Goal: Information Seeking & Learning: Learn about a topic

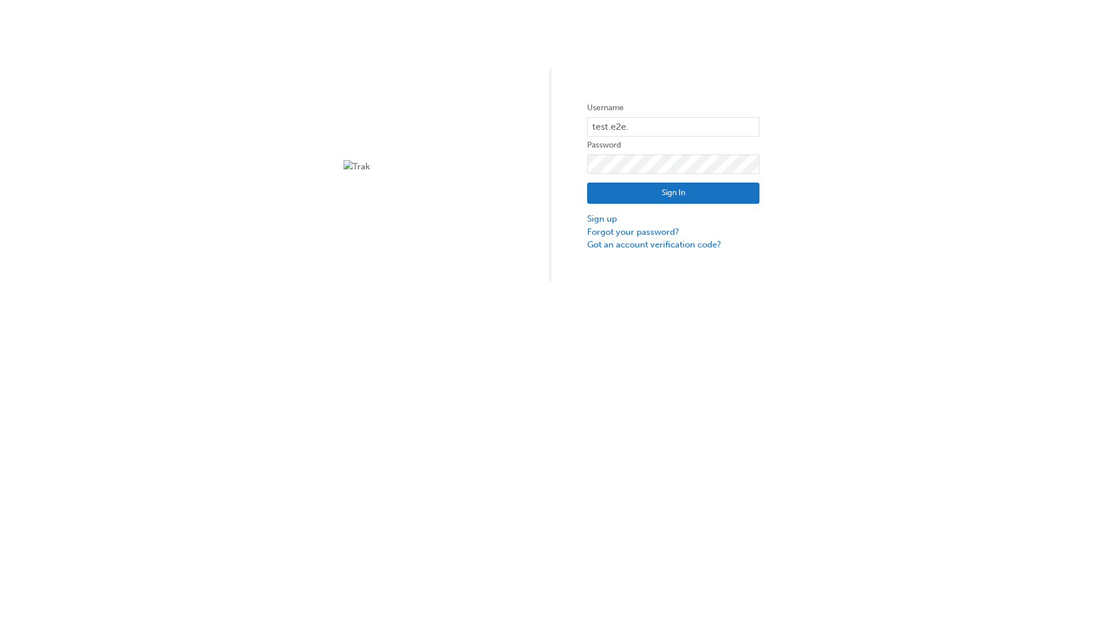
type input "test.e2e.user14"
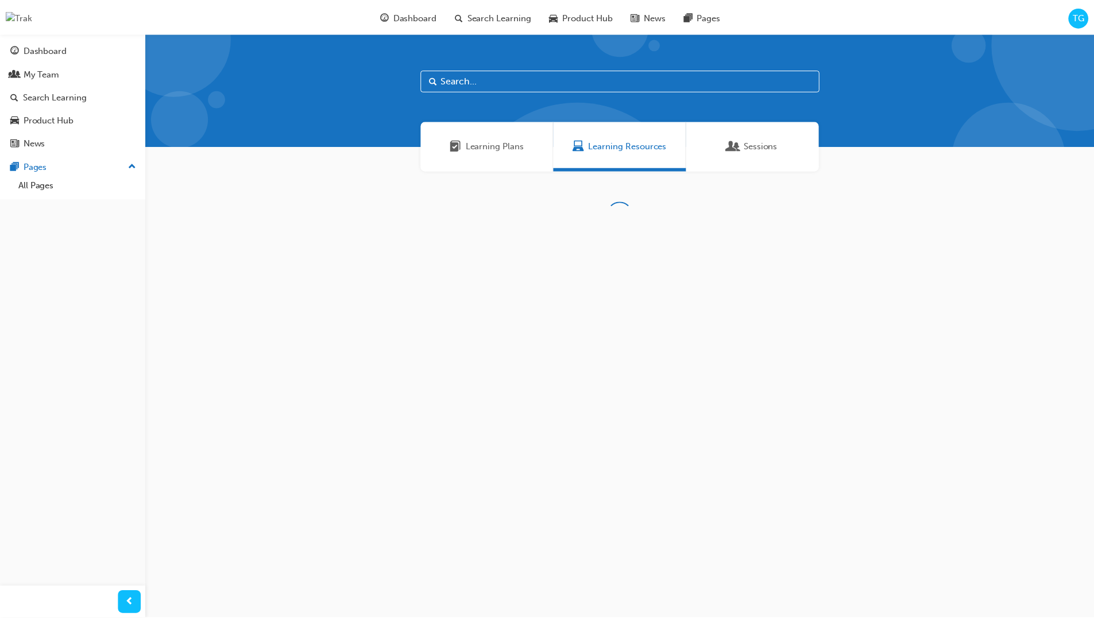
scroll to position [37, 0]
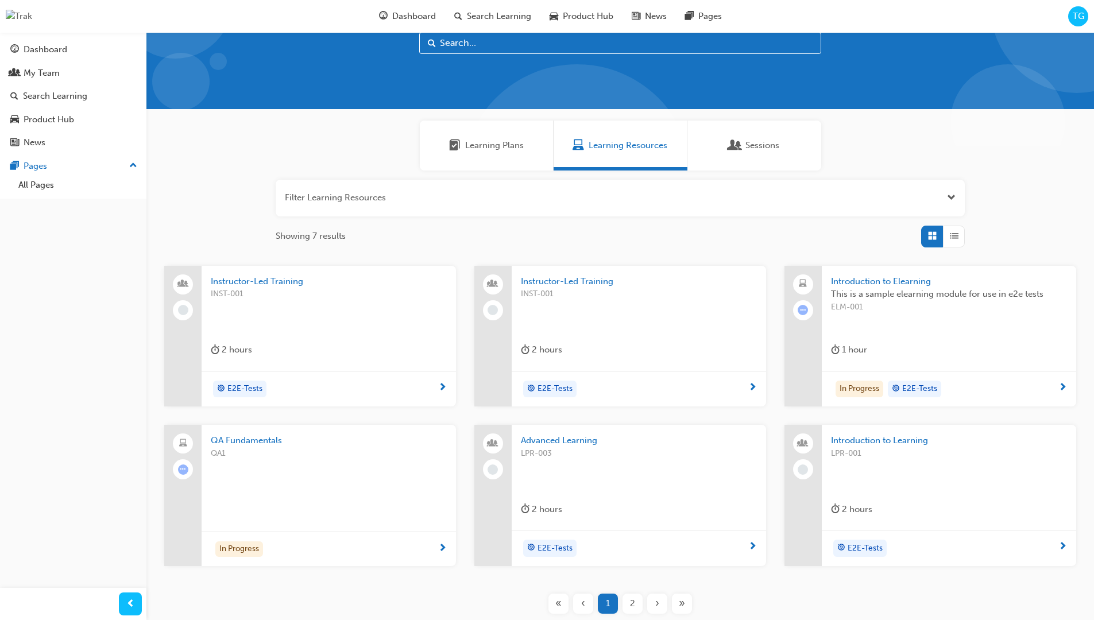
type input "Instructor-Led Training"
